Goal: Information Seeking & Learning: Stay updated

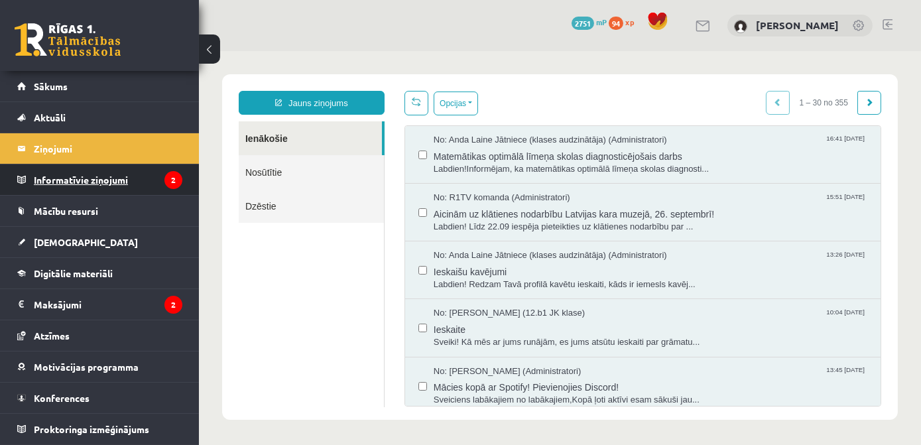
click at [111, 186] on legend "Informatīvie ziņojumi 2" at bounding box center [108, 179] width 149 height 30
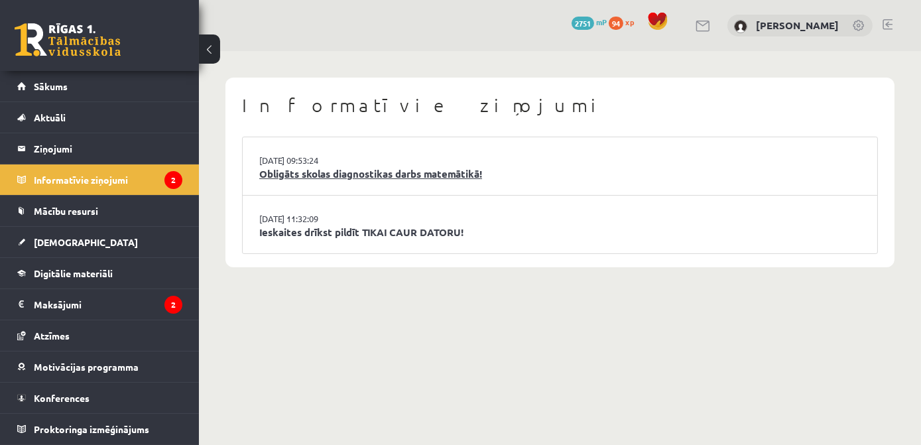
click at [329, 172] on link "Obligāts skolas diagnostikas darbs matemātikā!" at bounding box center [559, 173] width 601 height 15
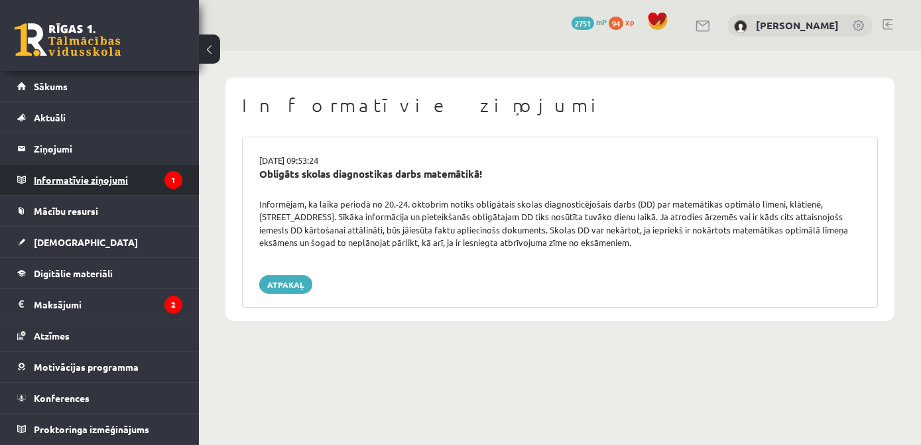
click at [109, 181] on legend "Informatīvie ziņojumi 1" at bounding box center [108, 179] width 149 height 30
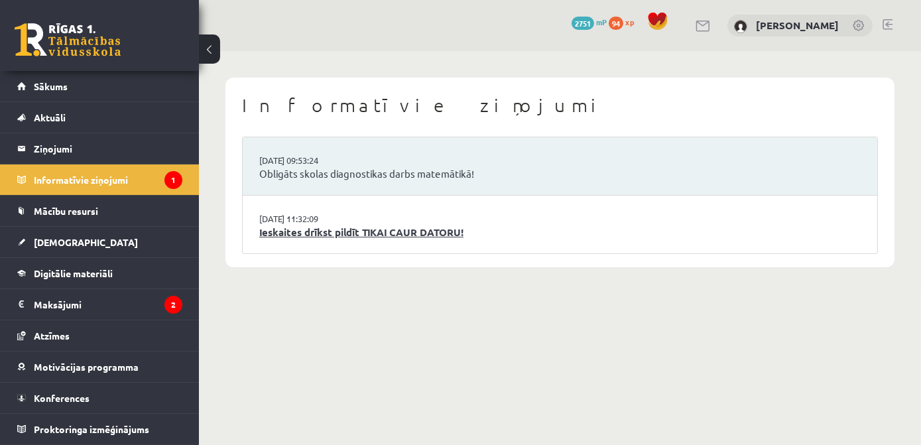
click at [313, 231] on link "Ieskaites drīkst pildīt TIKAI CAUR DATORU!" at bounding box center [559, 232] width 601 height 15
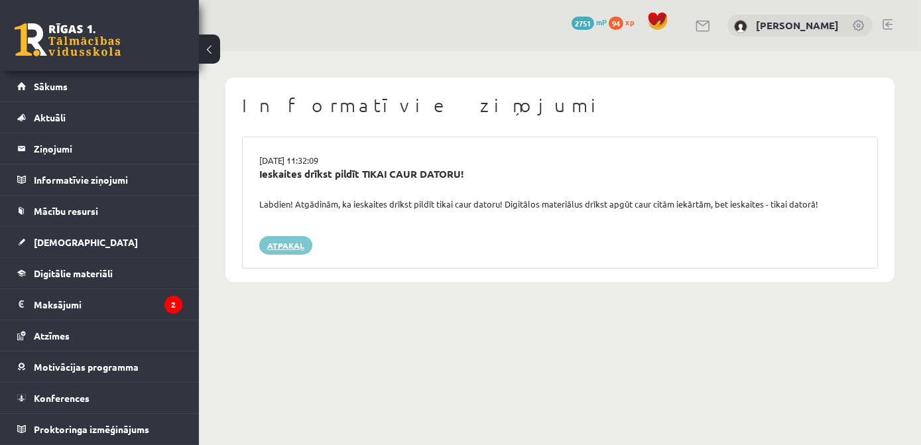
click at [284, 249] on link "Atpakaļ" at bounding box center [285, 245] width 53 height 19
